Goal: Navigation & Orientation: Find specific page/section

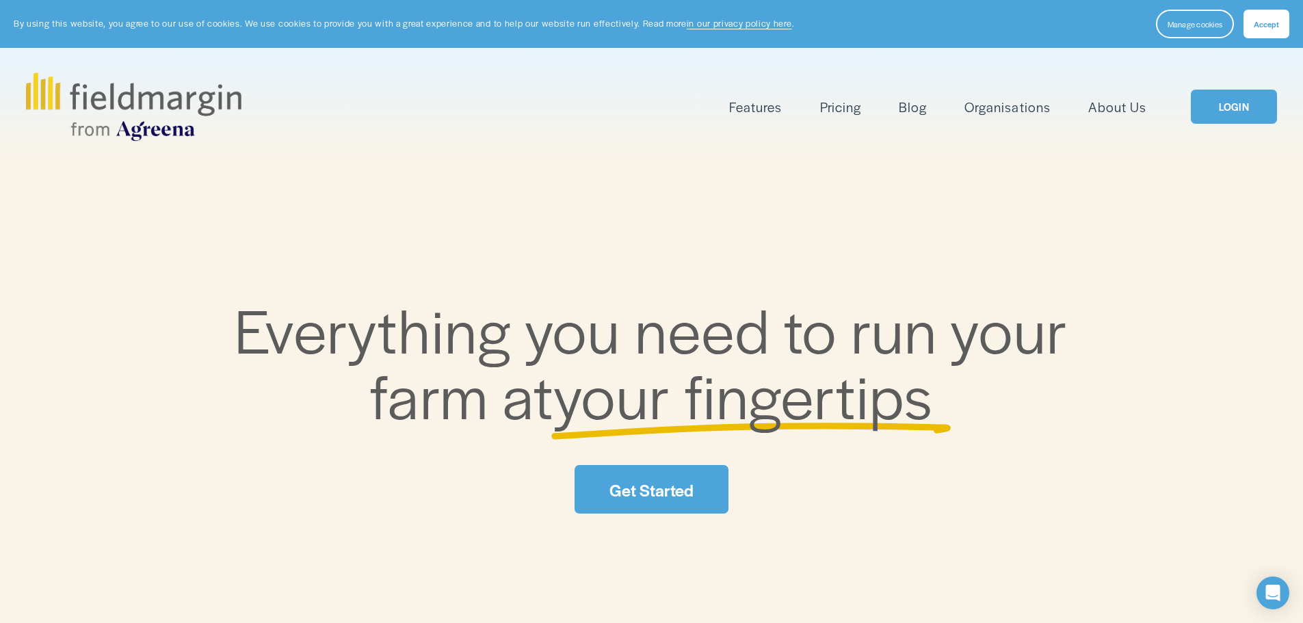
click at [1235, 107] on link "LOGIN" at bounding box center [1234, 107] width 86 height 35
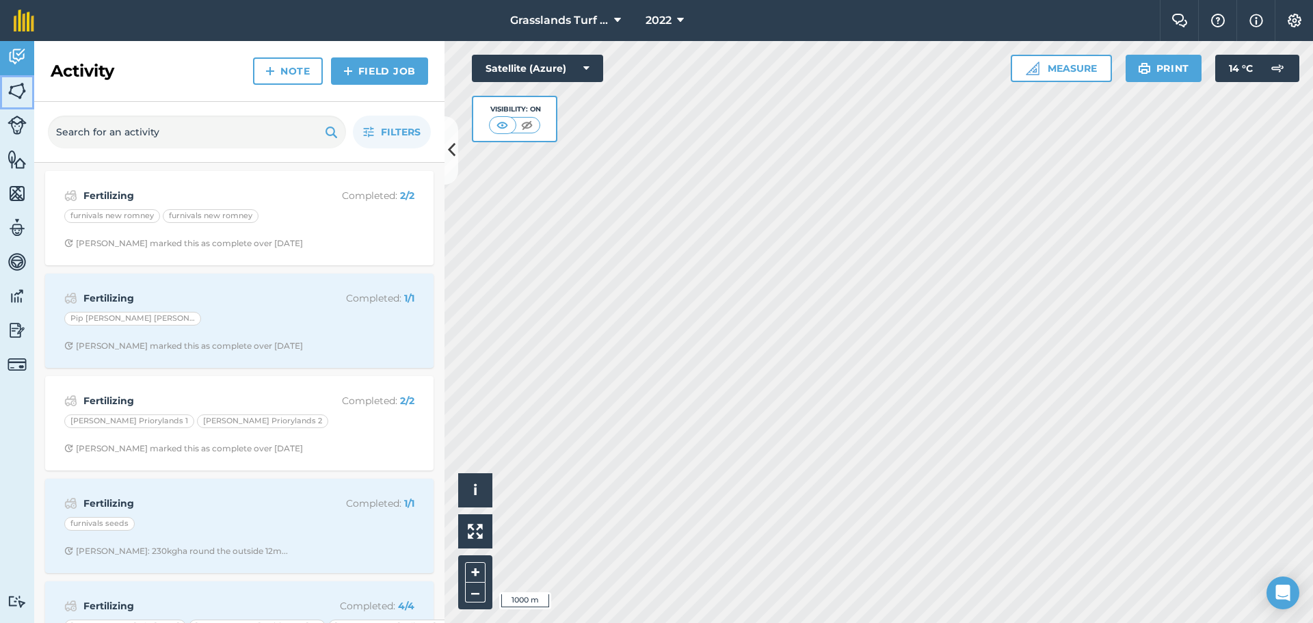
click at [12, 88] on img at bounding box center [17, 91] width 19 height 21
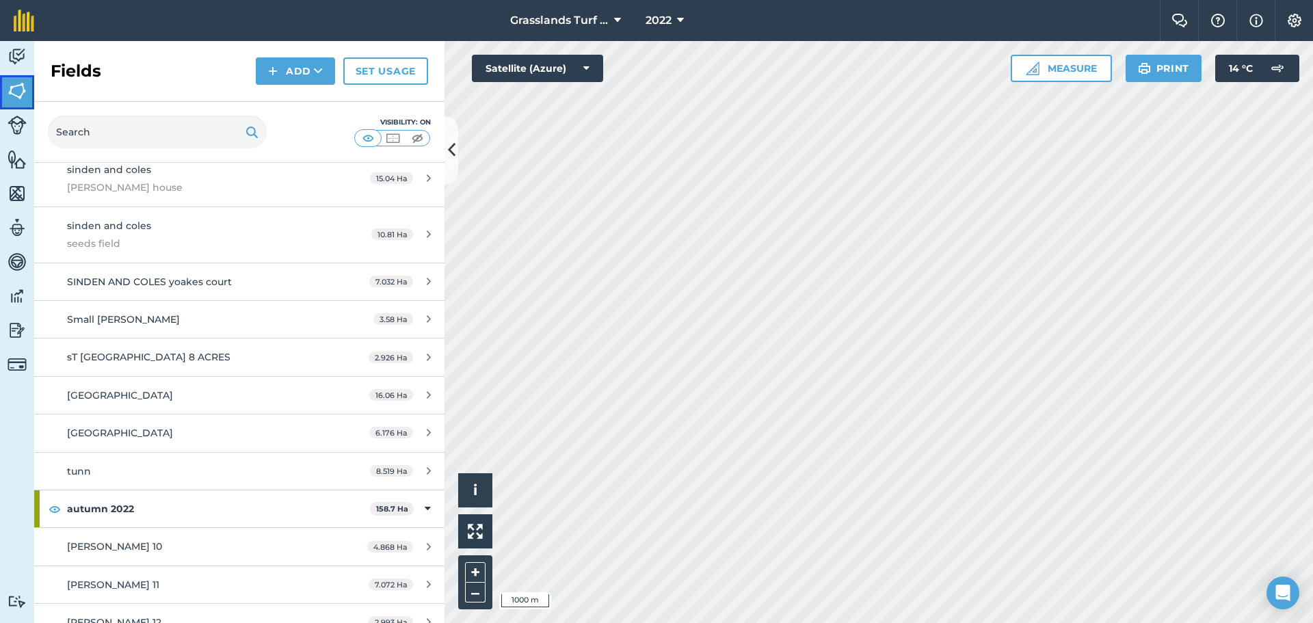
scroll to position [1366, 0]
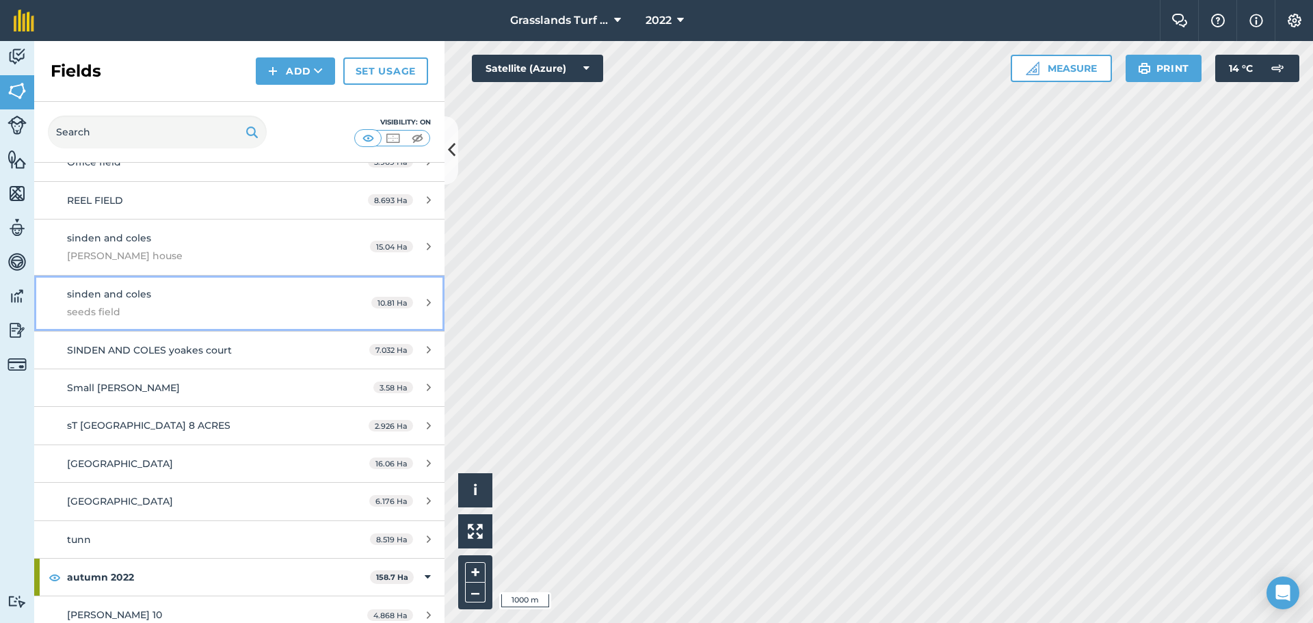
click at [395, 299] on span "10.81 Ha" at bounding box center [392, 303] width 42 height 12
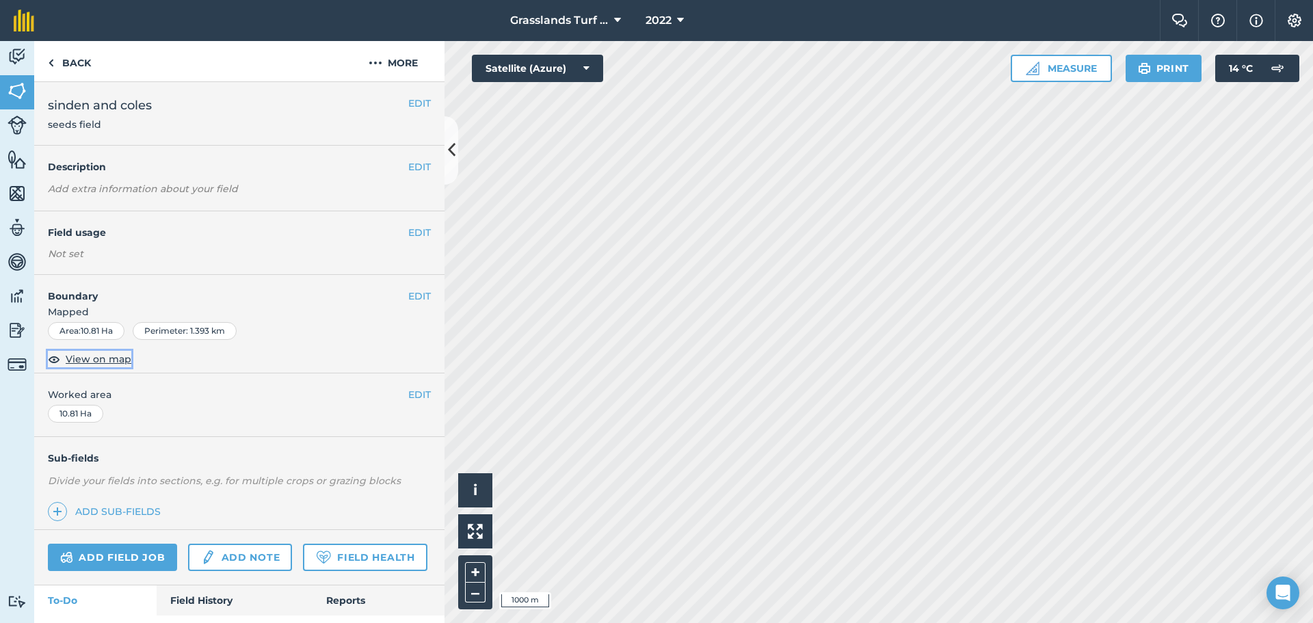
click at [106, 360] on span "View on map" at bounding box center [99, 359] width 66 height 15
click at [62, 58] on link "Back" at bounding box center [69, 61] width 70 height 40
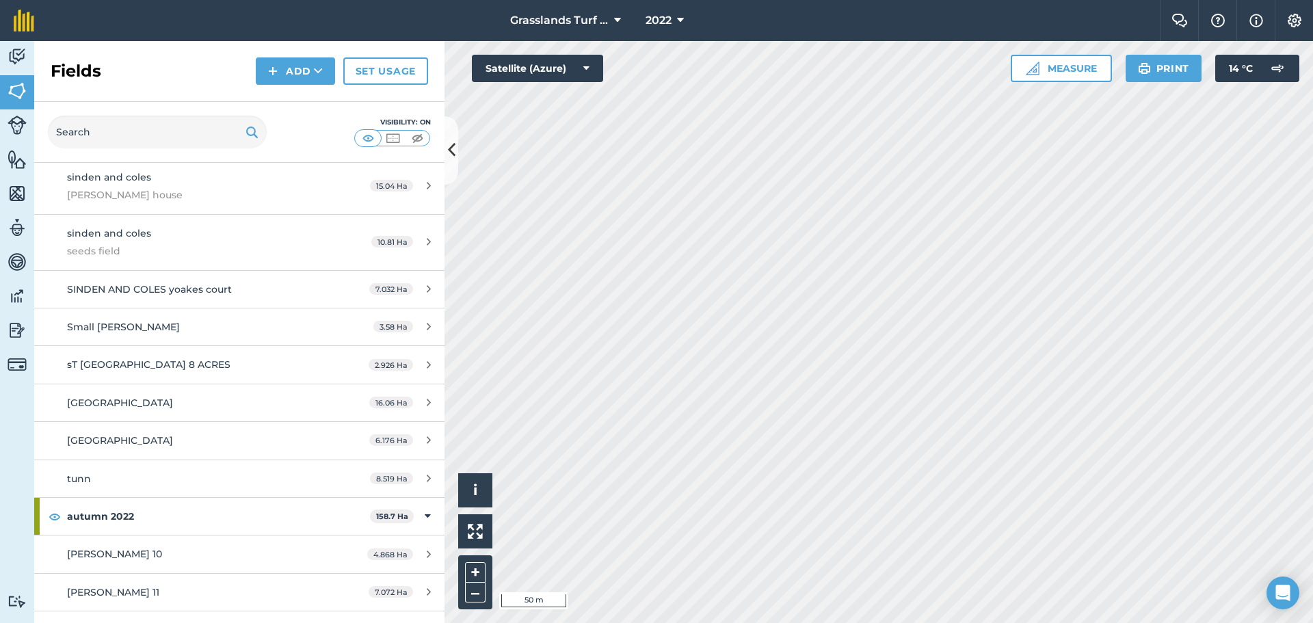
scroll to position [1505, 0]
